Goal: Find specific page/section: Find specific page/section

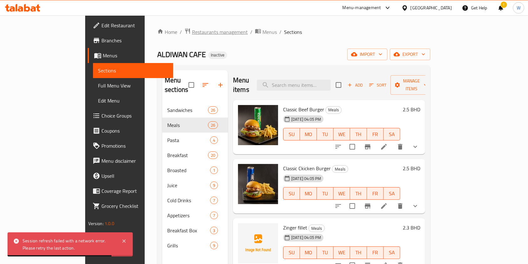
click at [192, 32] on span "Restaurants management" at bounding box center [220, 32] width 56 height 8
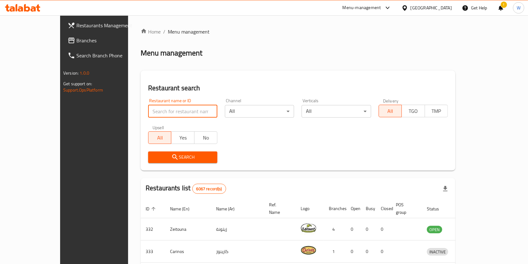
click at [155, 110] on input "search" at bounding box center [182, 111] width 69 height 13
type input "[PERSON_NAME] & the juice"
click button "Search" at bounding box center [182, 157] width 69 height 12
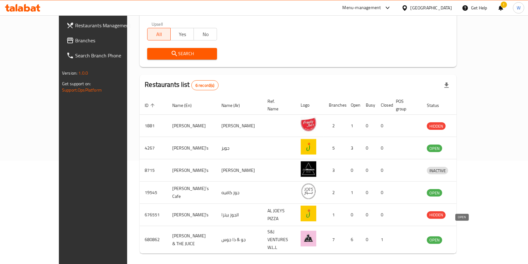
scroll to position [113, 0]
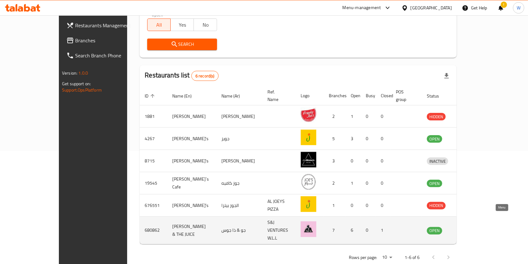
click at [473, 227] on link "enhanced table" at bounding box center [467, 231] width 12 height 8
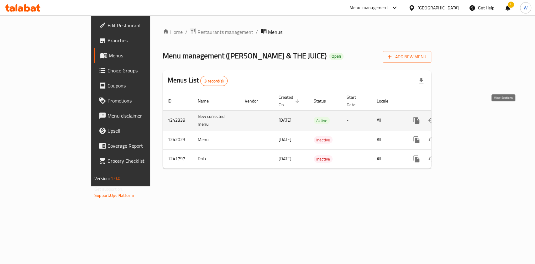
click at [469, 113] on link "enhanced table" at bounding box center [461, 120] width 15 height 15
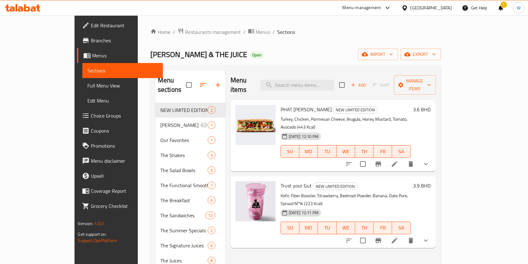
click at [91, 39] on span "Branches" at bounding box center [124, 41] width 67 height 8
